Goal: Information Seeking & Learning: Learn about a topic

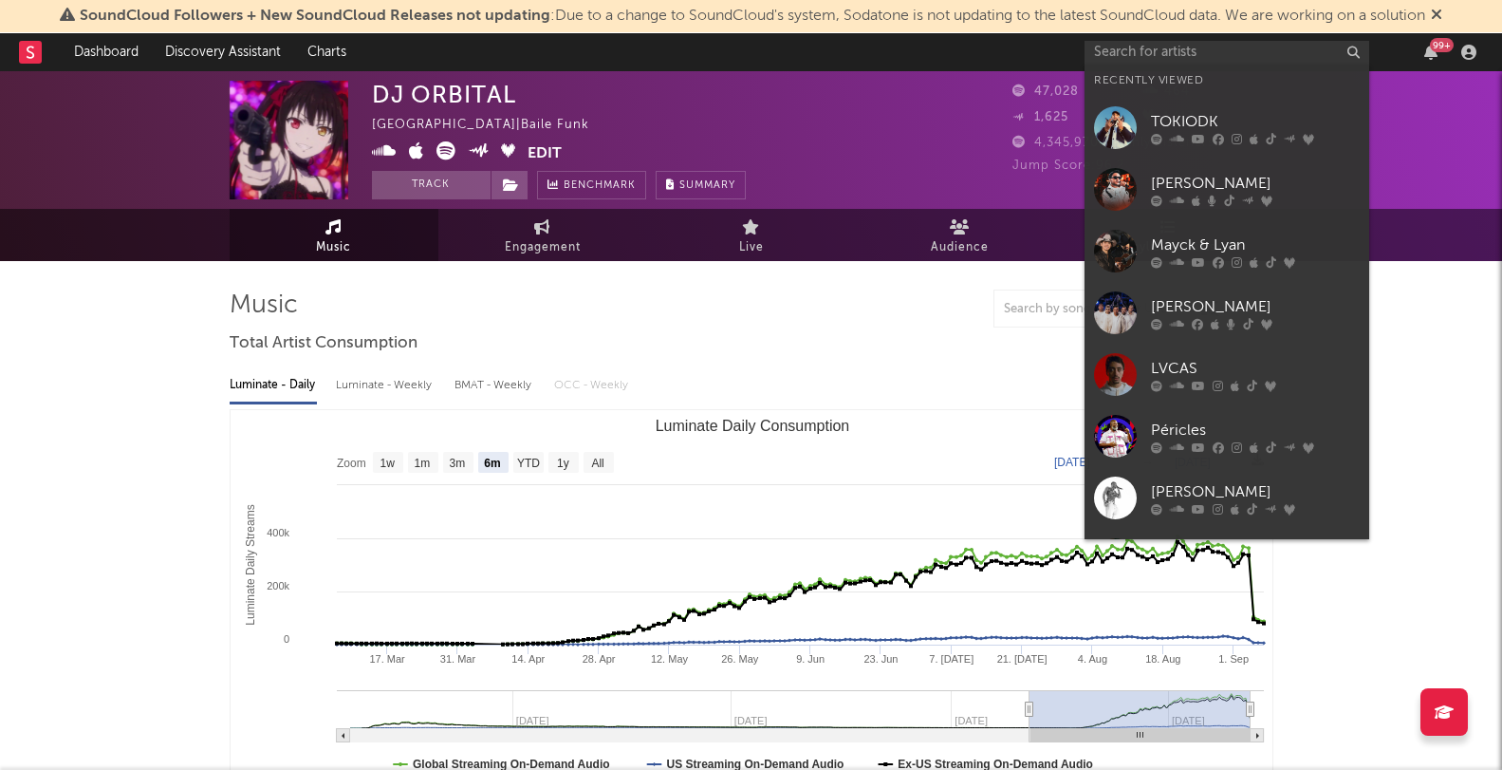
select select "6m"
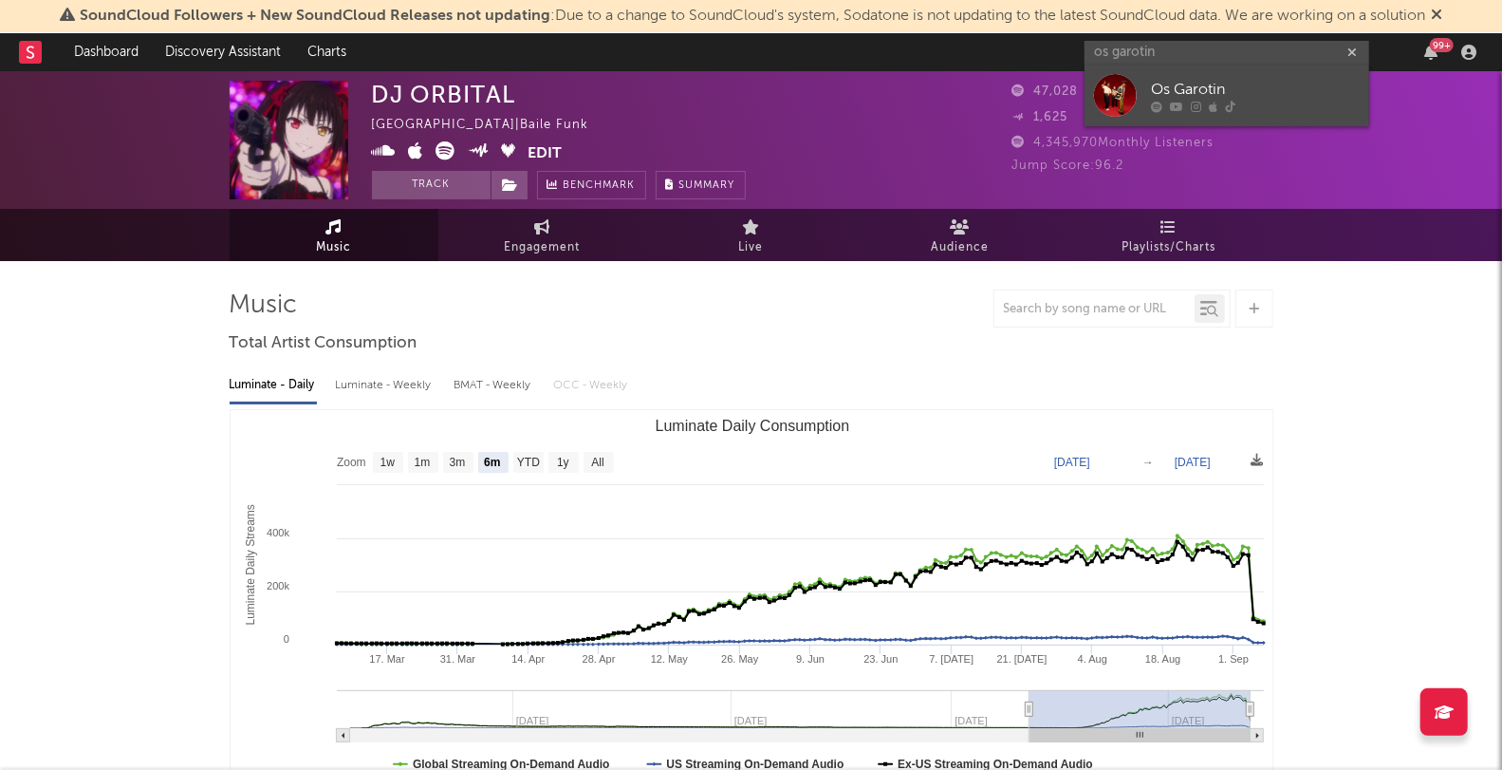
type input "os garotin"
click at [1188, 86] on div "Os Garotin" at bounding box center [1255, 90] width 209 height 23
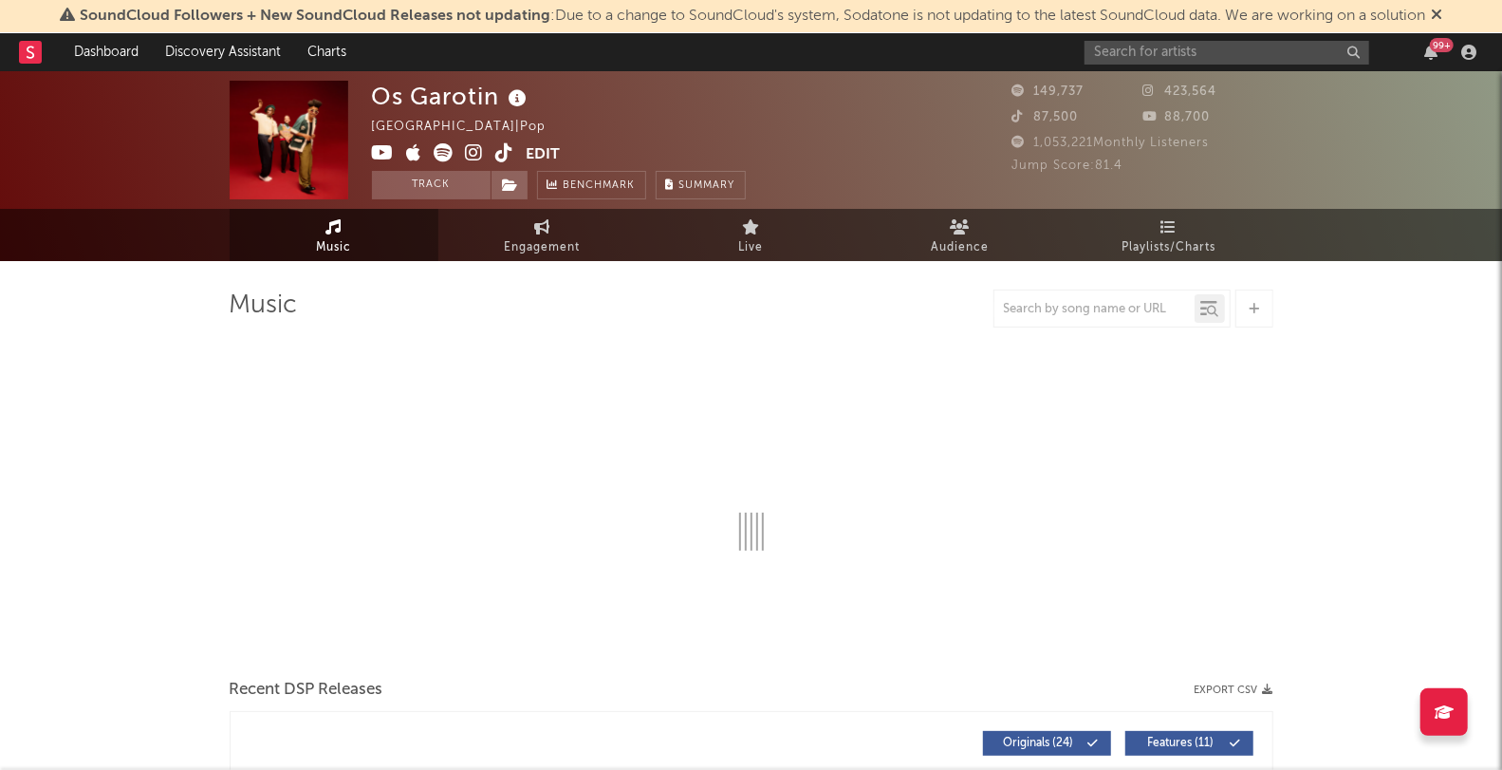
select select "6m"
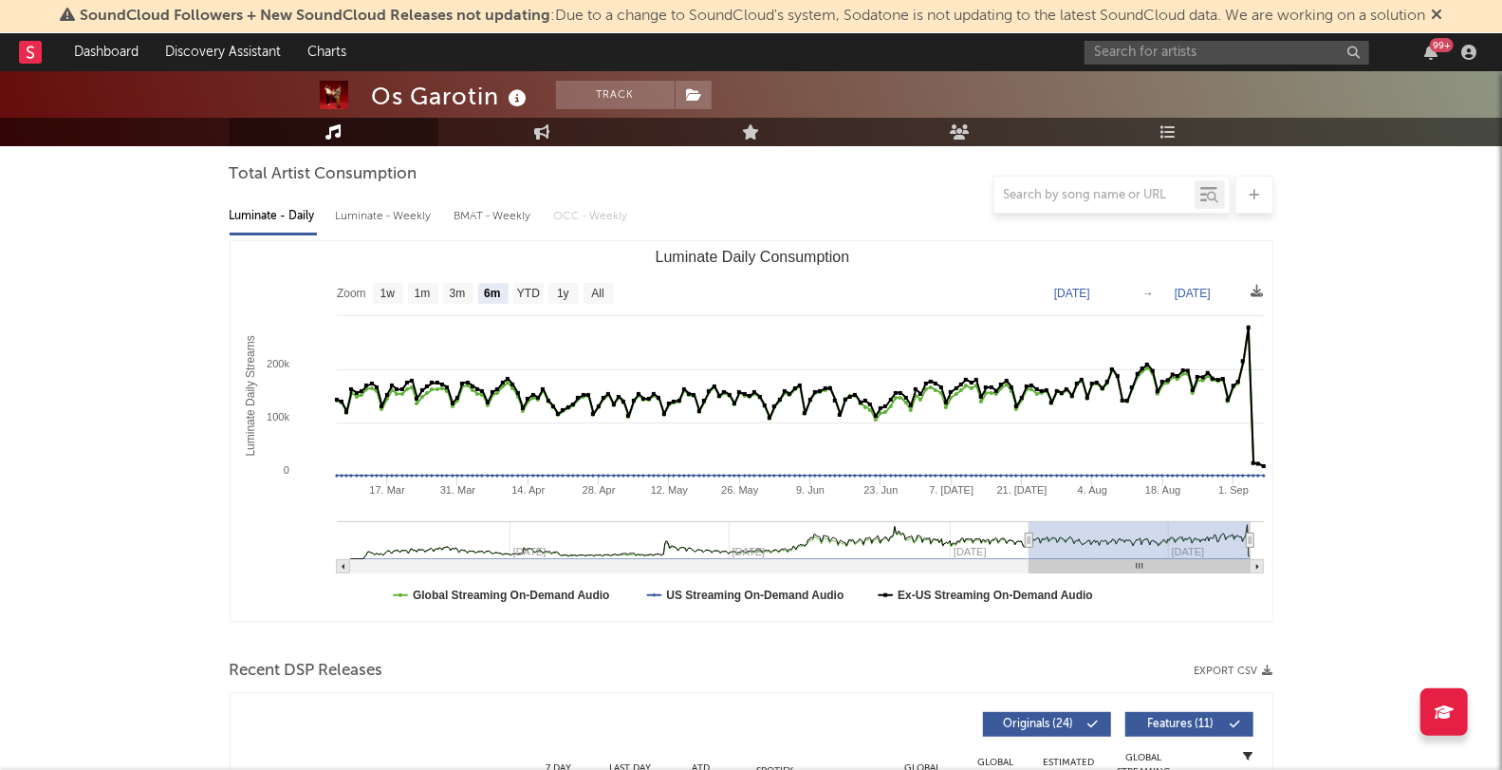
scroll to position [74, 0]
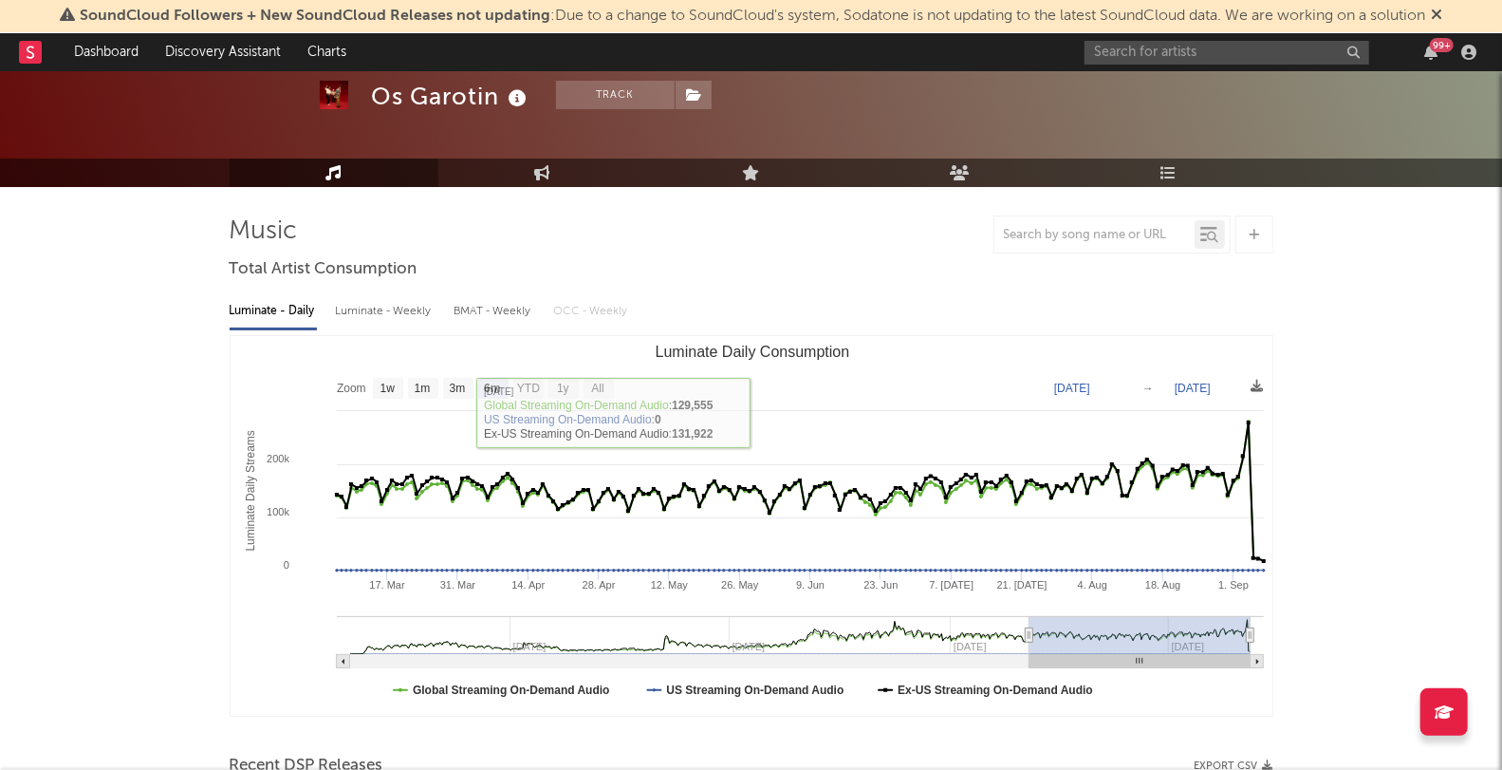
click at [404, 312] on div "Luminate - Weekly" at bounding box center [386, 311] width 100 height 32
select select "6m"
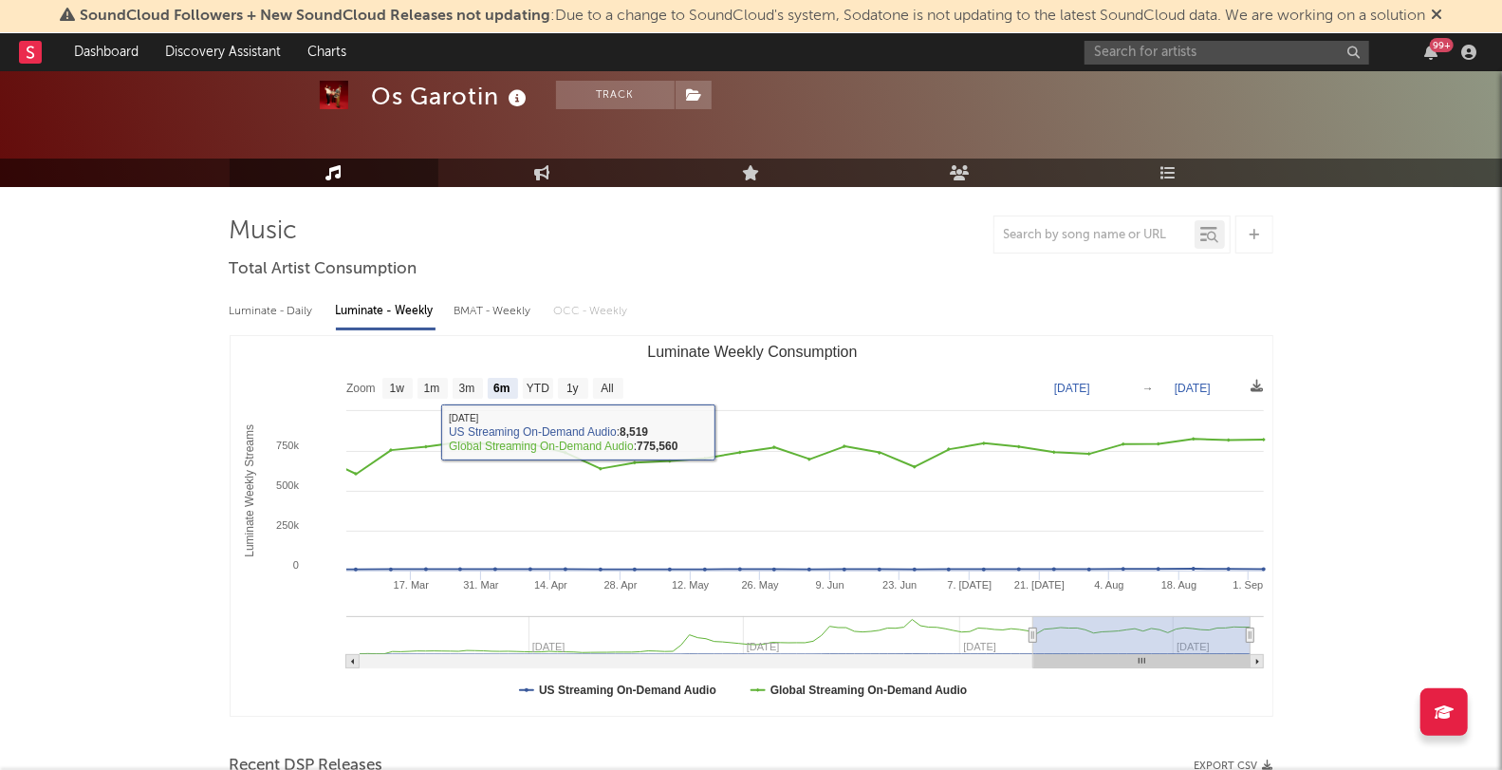
click at [267, 315] on div "Luminate - Daily" at bounding box center [273, 311] width 87 height 32
select select "6m"
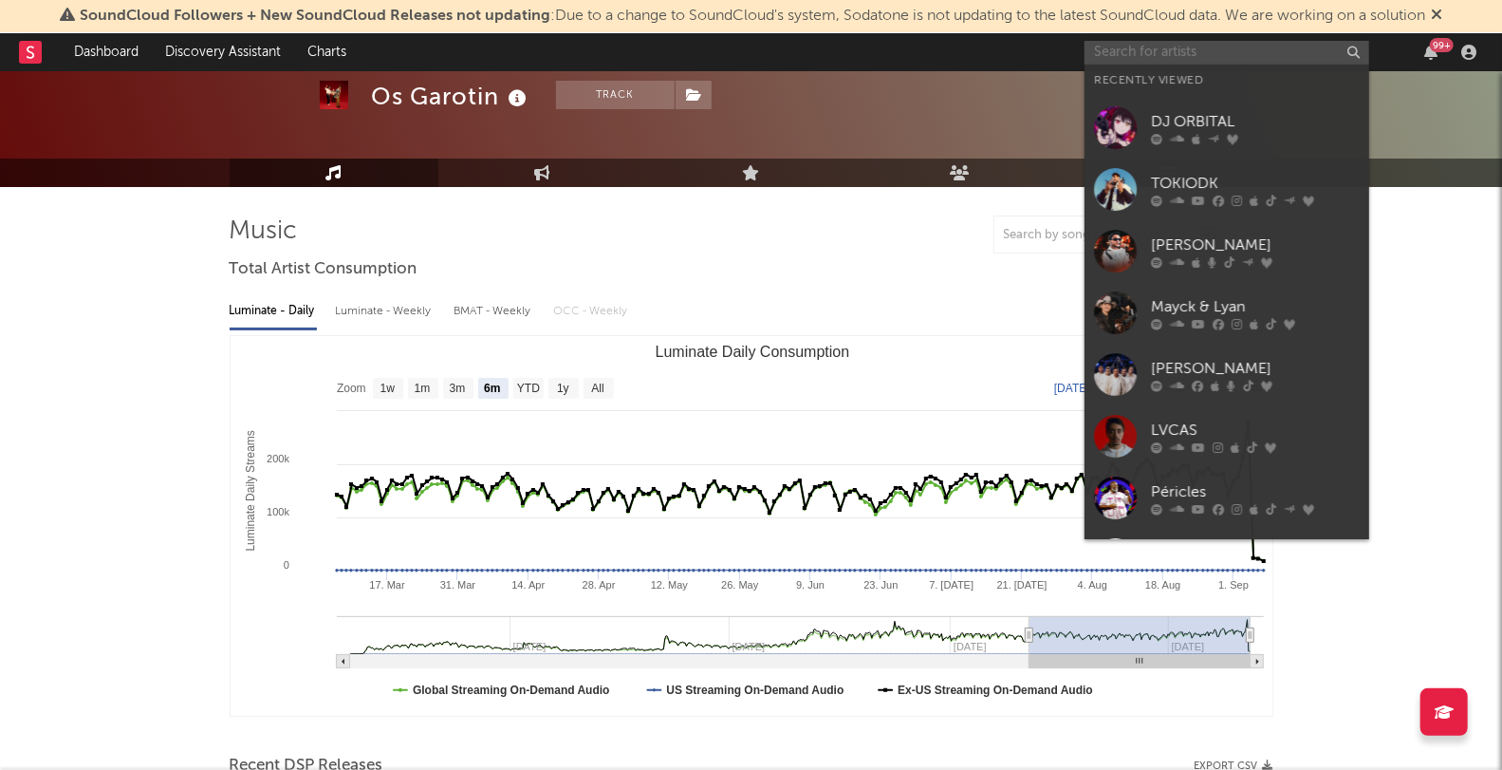
click at [1155, 50] on input "text" at bounding box center [1227, 53] width 285 height 24
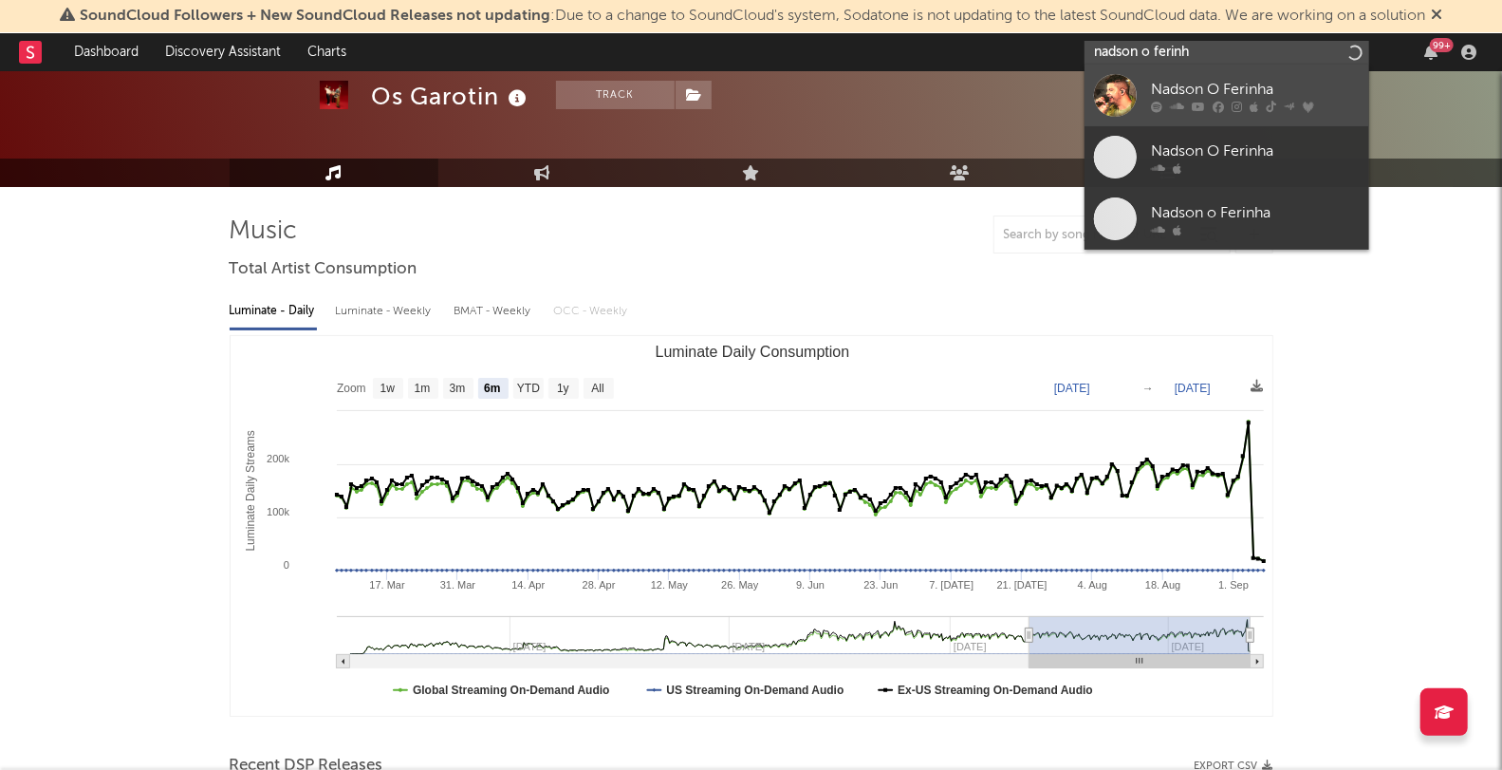
type input "nadson o ferinh"
click at [1217, 81] on div "Nadson O Ferinha" at bounding box center [1255, 90] width 209 height 23
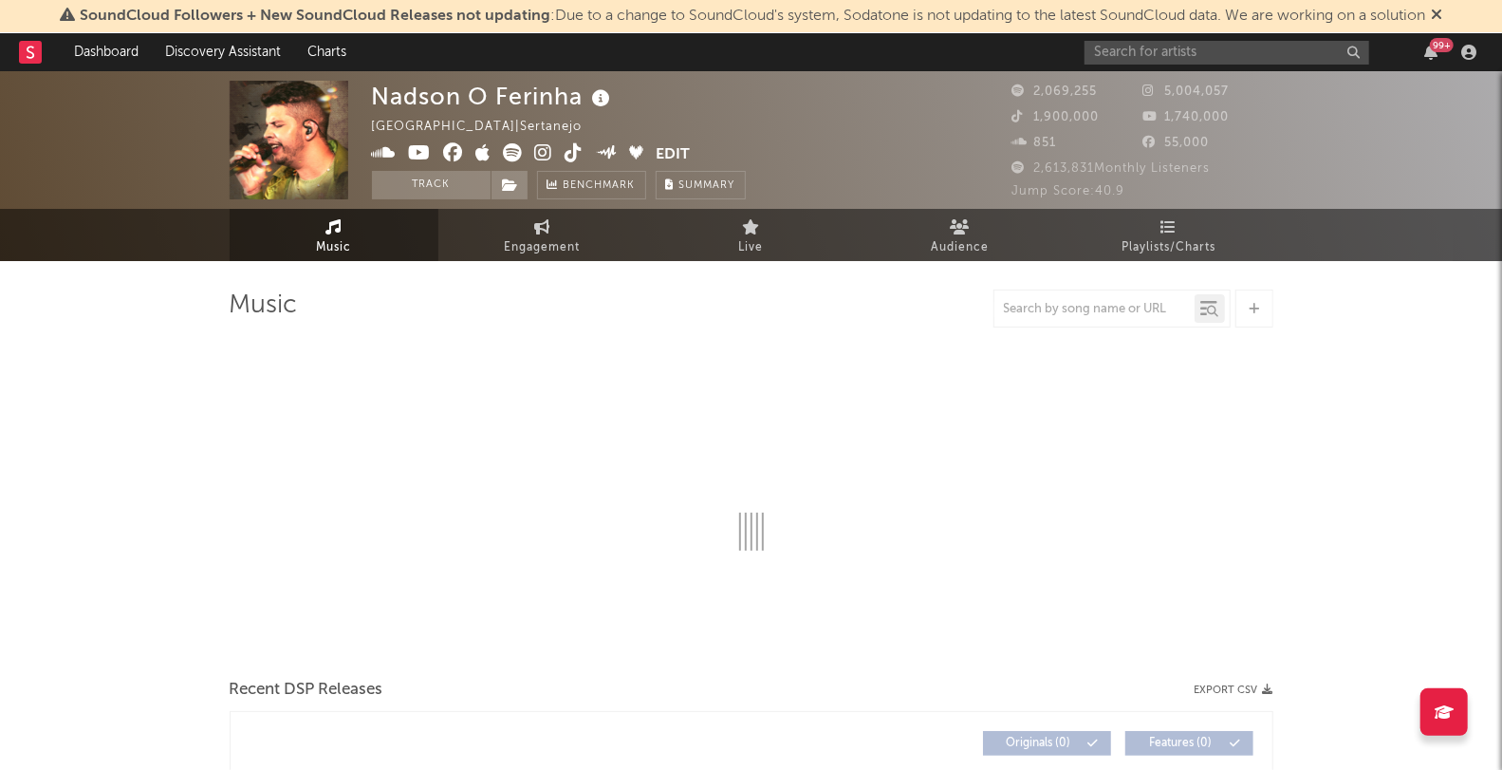
select select "6m"
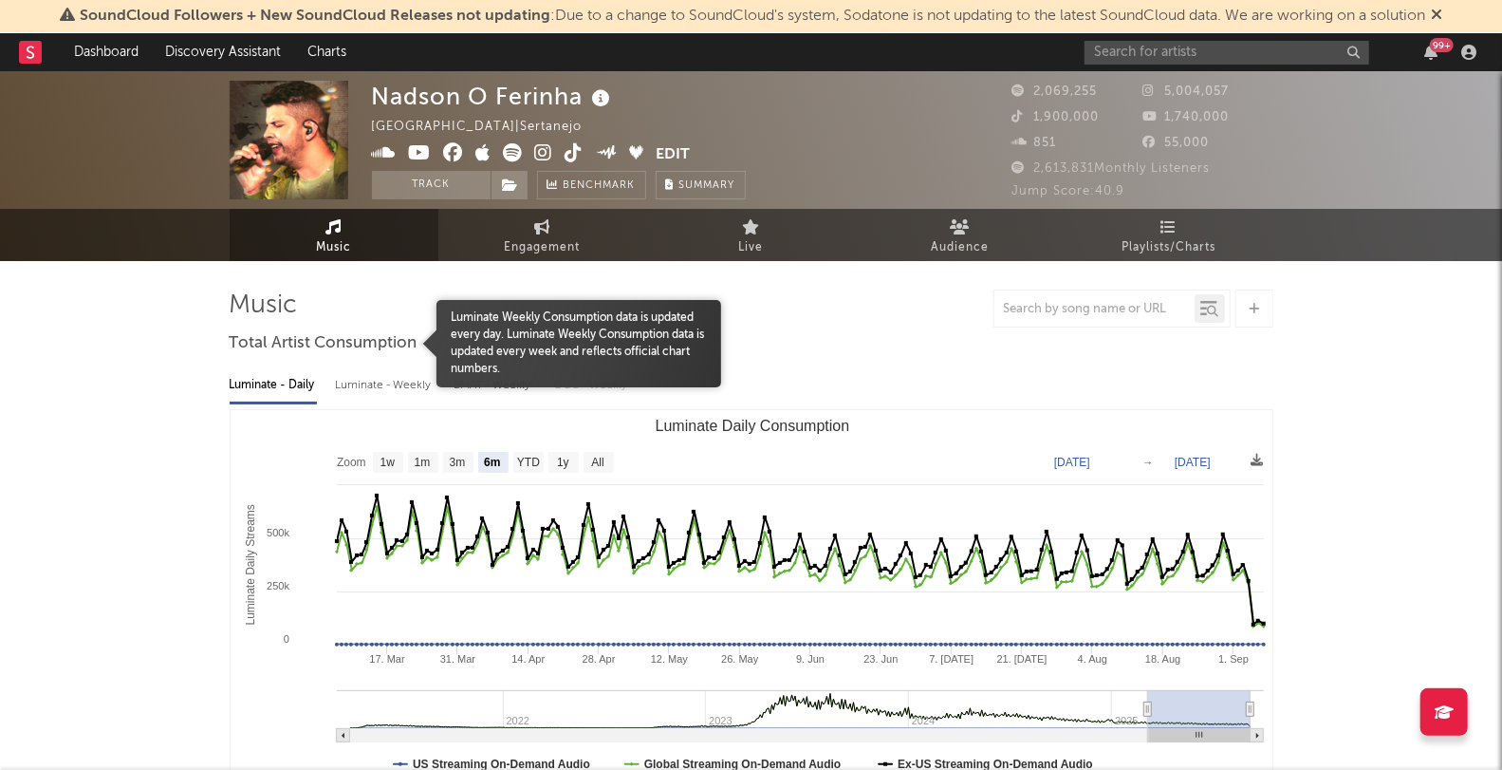
click at [380, 379] on div at bounding box center [333, 343] width 207 height 87
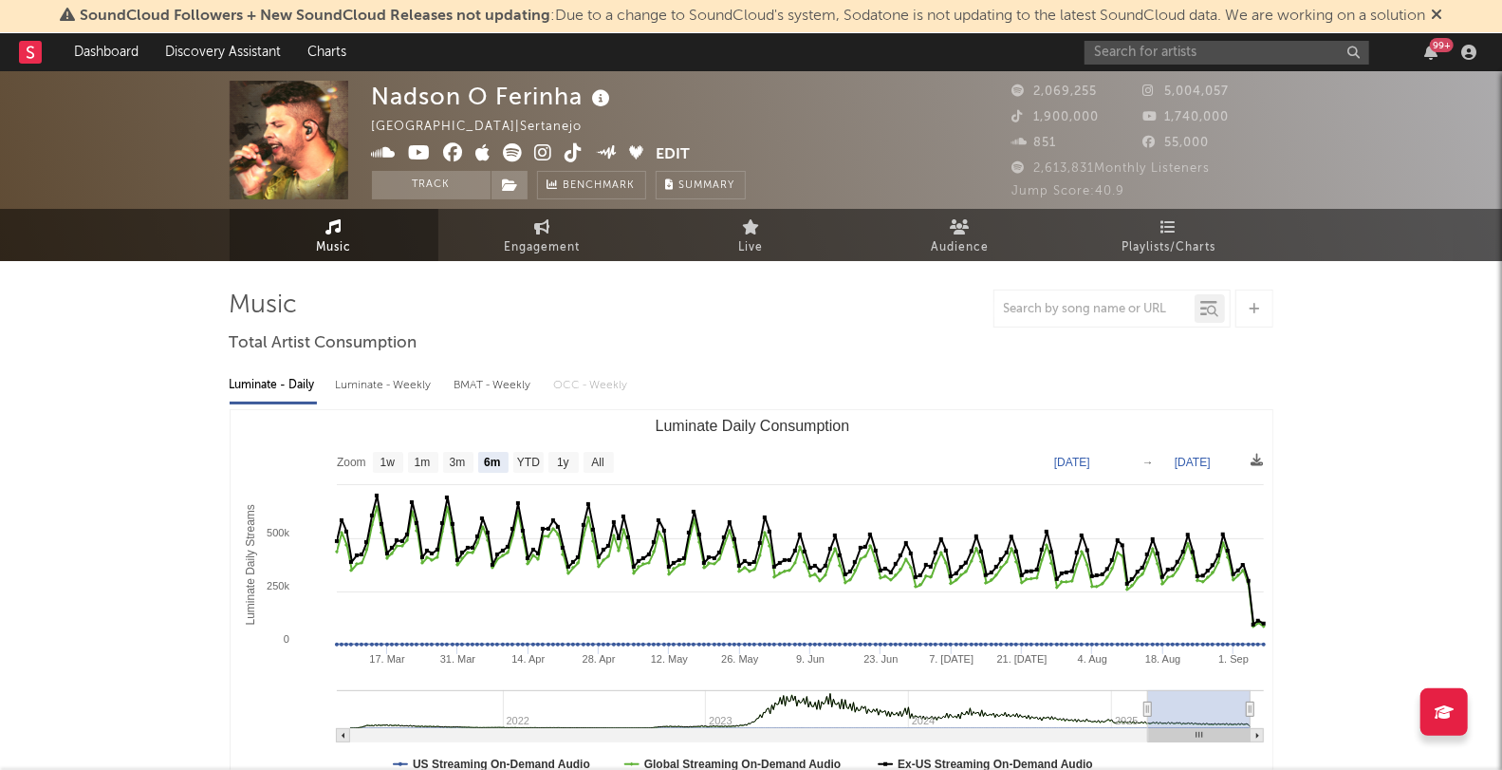
click at [418, 382] on div "Luminate - Weekly" at bounding box center [386, 385] width 100 height 32
select select "6m"
